Goal: Check status: Check status

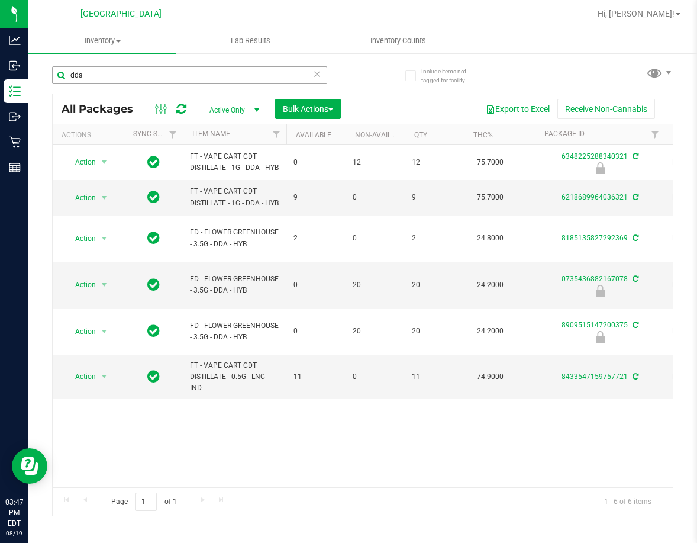
click at [98, 82] on input "dda" at bounding box center [189, 75] width 275 height 18
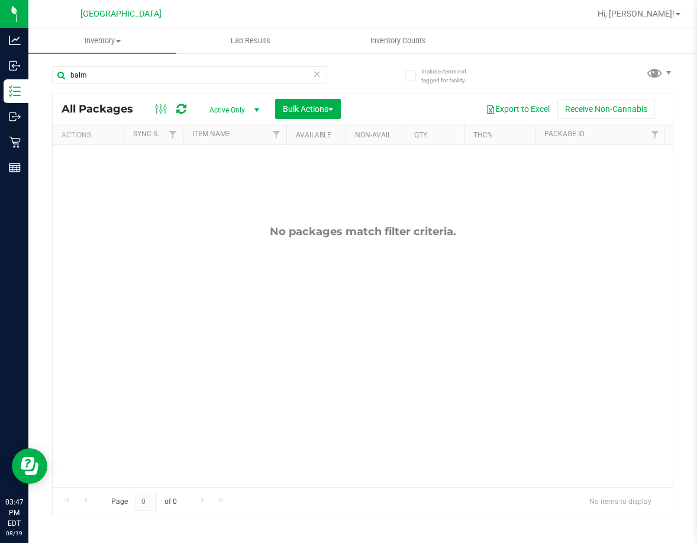
type input "balm"
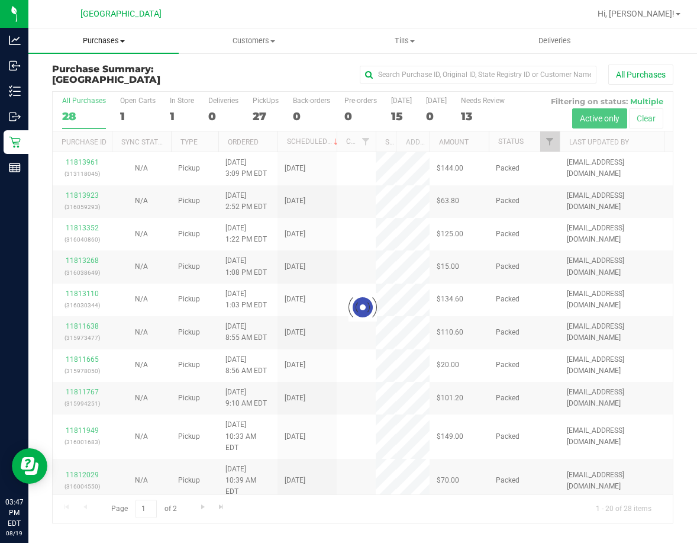
click at [107, 39] on span "Purchases" at bounding box center [103, 41] width 150 height 11
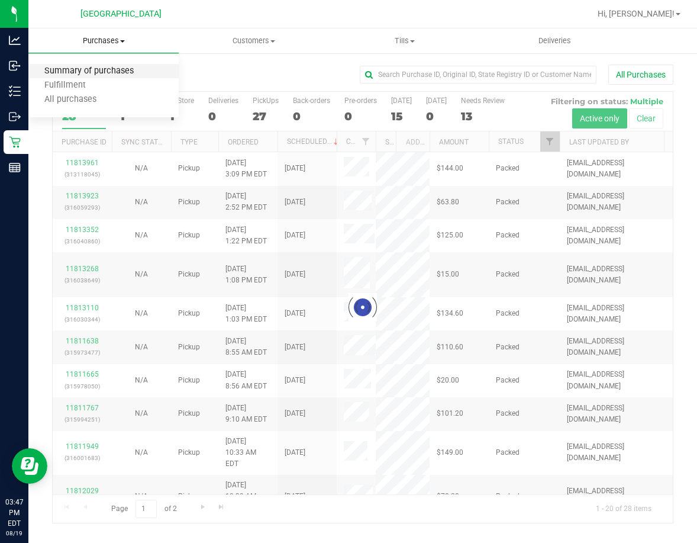
click at [100, 68] on span "Summary of purchases" at bounding box center [88, 71] width 121 height 10
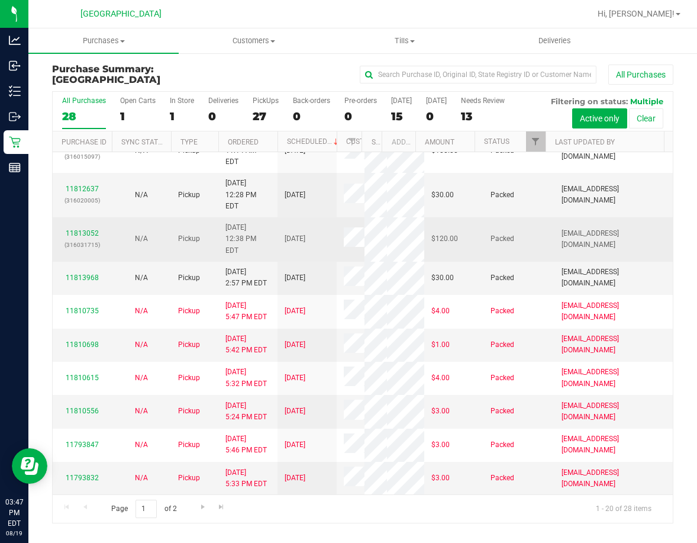
scroll to position [416, 0]
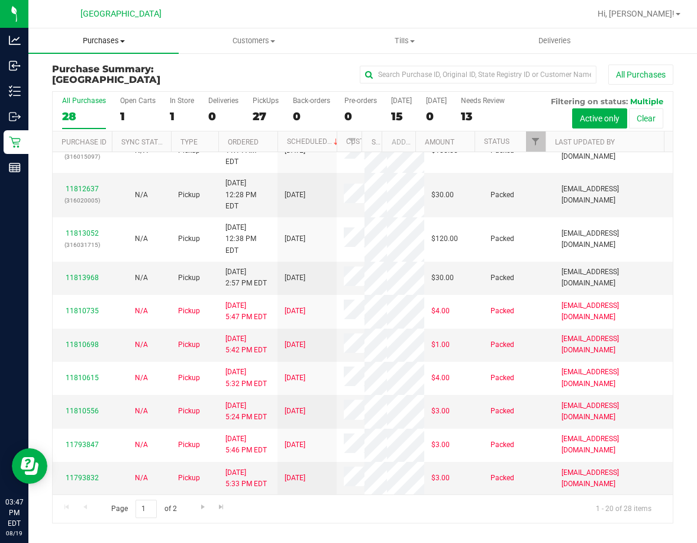
click at [104, 37] on span "Purchases" at bounding box center [103, 41] width 150 height 11
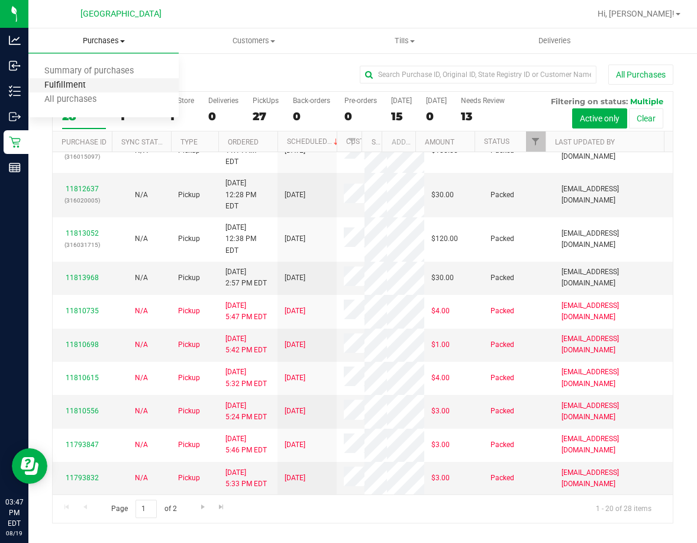
click at [86, 85] on span "Fulfillment" at bounding box center [64, 86] width 73 height 10
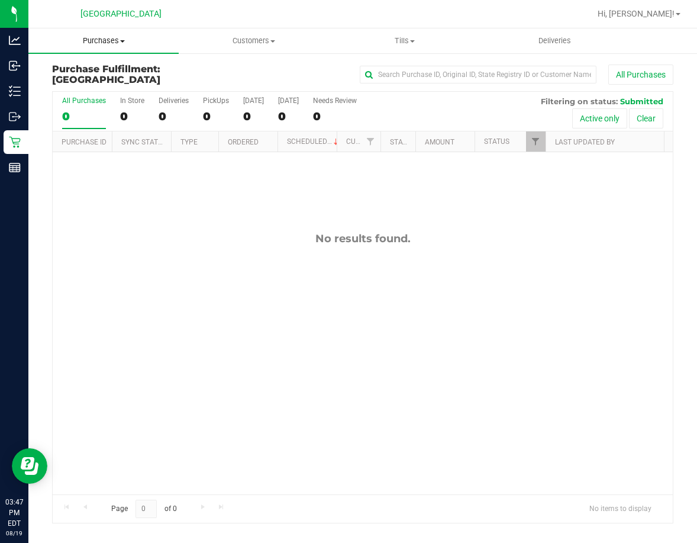
click at [107, 45] on span "Purchases" at bounding box center [103, 41] width 150 height 11
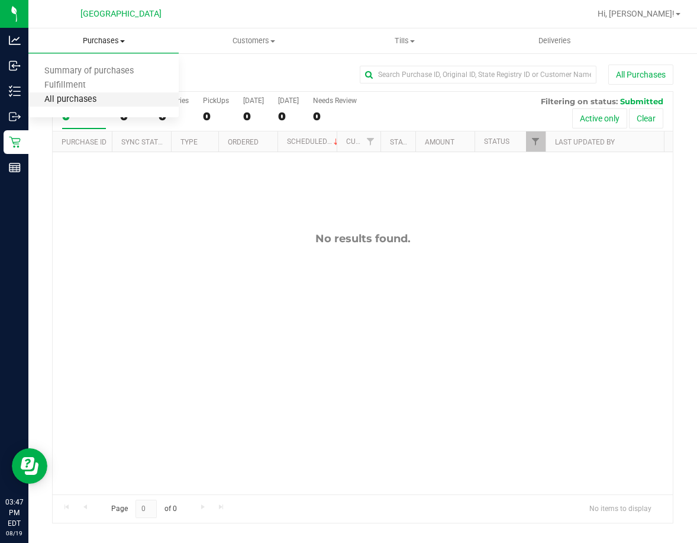
click at [79, 105] on span "All purchases" at bounding box center [70, 100] width 84 height 10
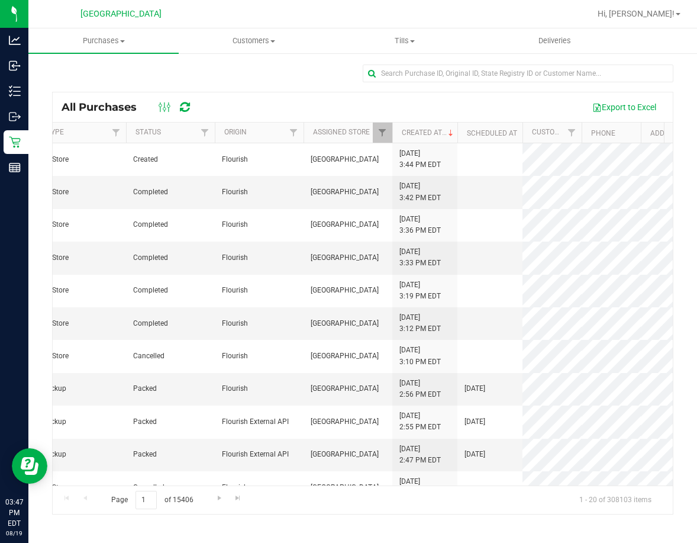
scroll to position [0, 347]
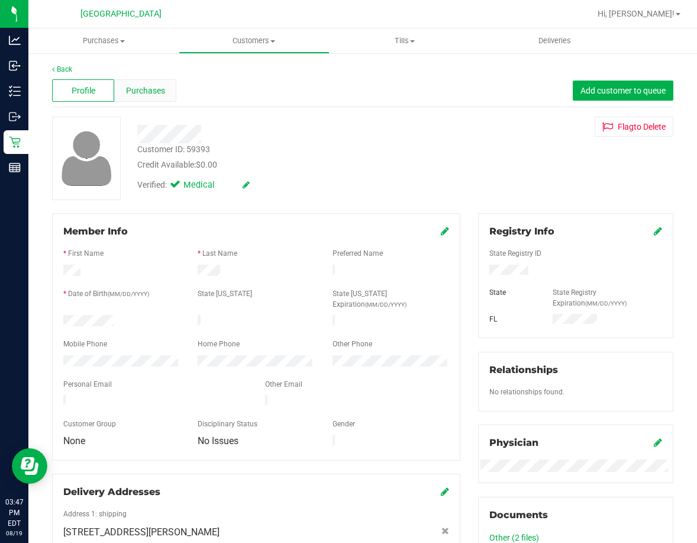
click at [140, 89] on span "Purchases" at bounding box center [145, 91] width 39 height 12
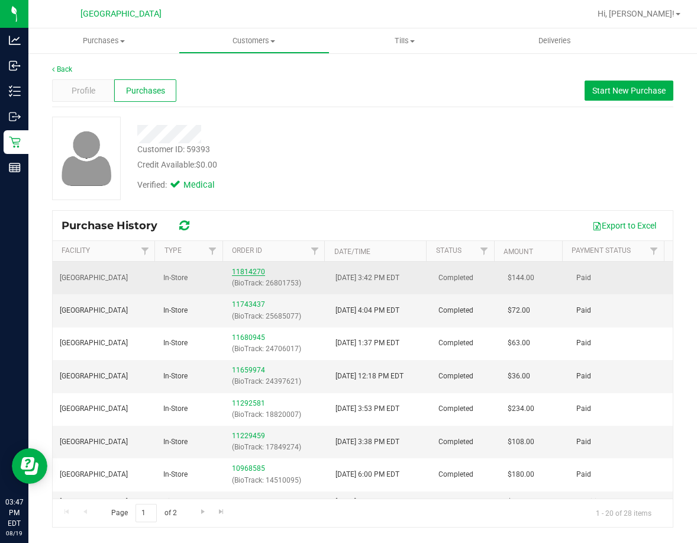
click at [247, 270] on link "11814270" at bounding box center [248, 272] width 33 height 8
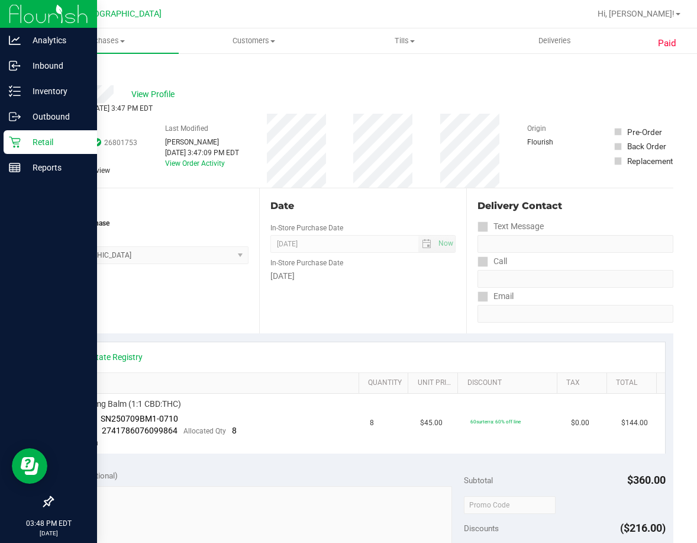
click at [23, 137] on p "Retail" at bounding box center [56, 142] width 71 height 14
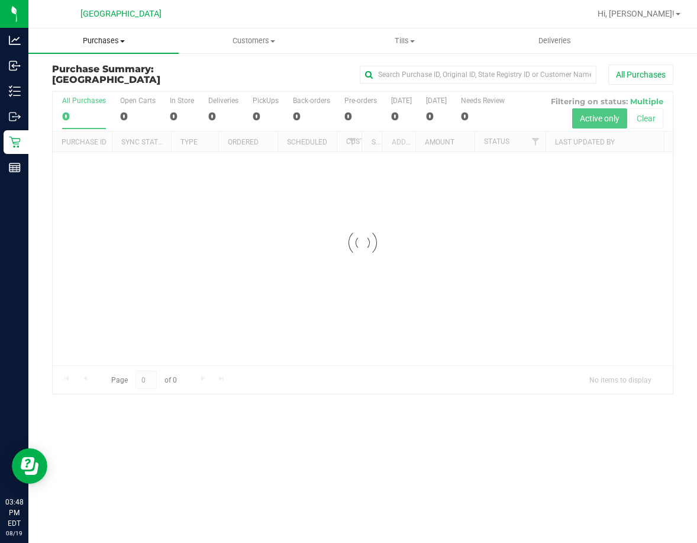
click at [120, 43] on span "Purchases" at bounding box center [103, 41] width 150 height 11
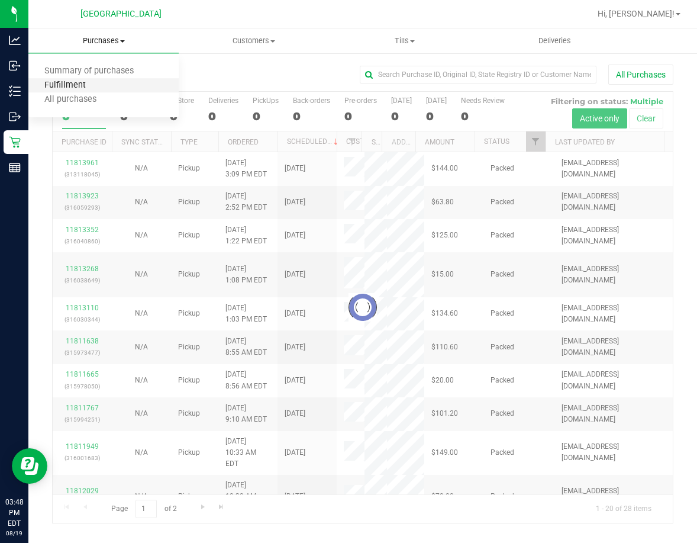
click at [79, 83] on span "Fulfillment" at bounding box center [64, 86] width 73 height 10
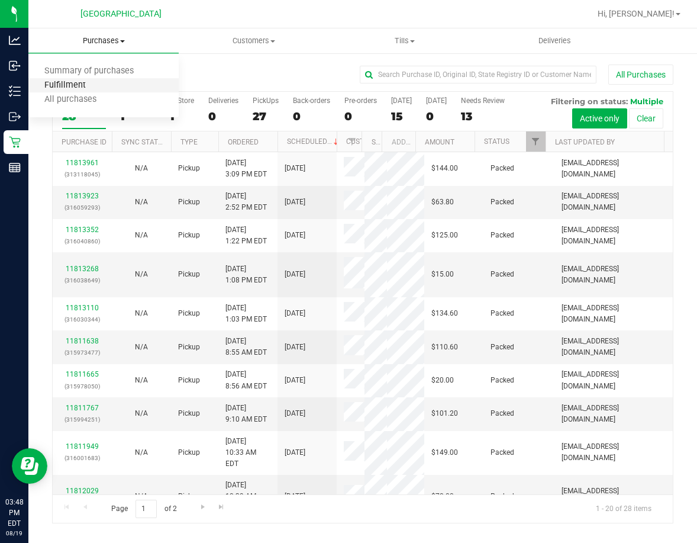
click at [79, 83] on span "Fulfillment" at bounding box center [64, 86] width 73 height 10
